Goal: Transaction & Acquisition: Subscribe to service/newsletter

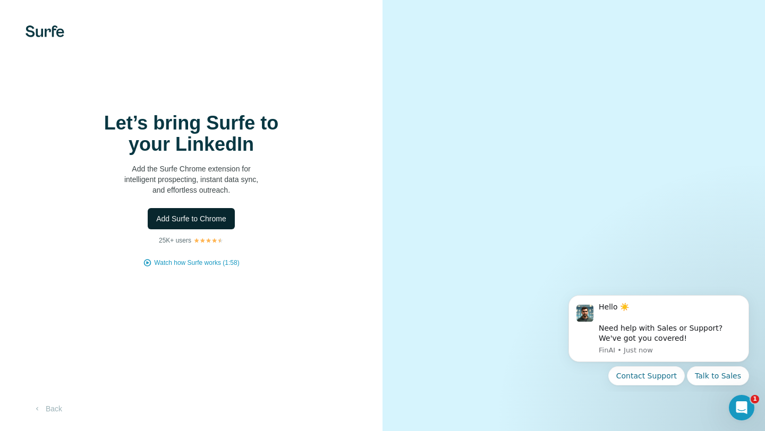
click at [173, 217] on span "Add Surfe to Chrome" at bounding box center [191, 219] width 70 height 11
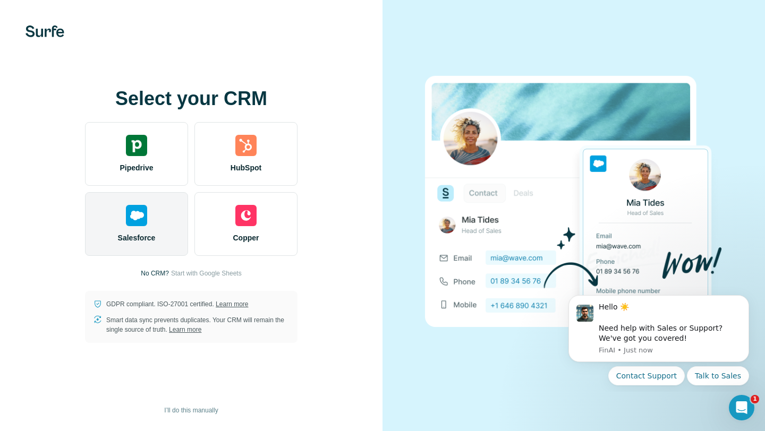
click at [168, 228] on div "Salesforce" at bounding box center [136, 224] width 103 height 64
